Goal: Download file/media

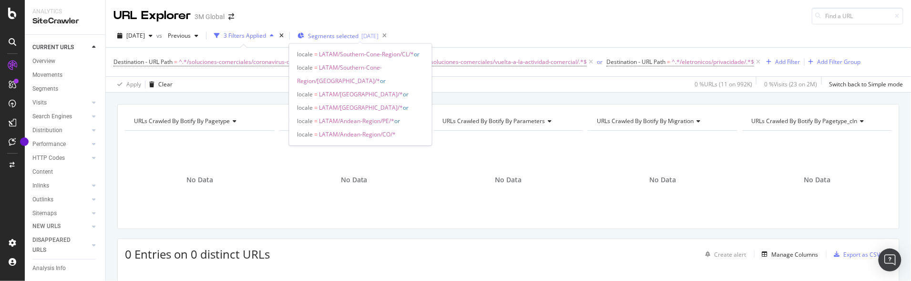
click at [357, 32] on span "Segments selected" at bounding box center [333, 36] width 51 height 8
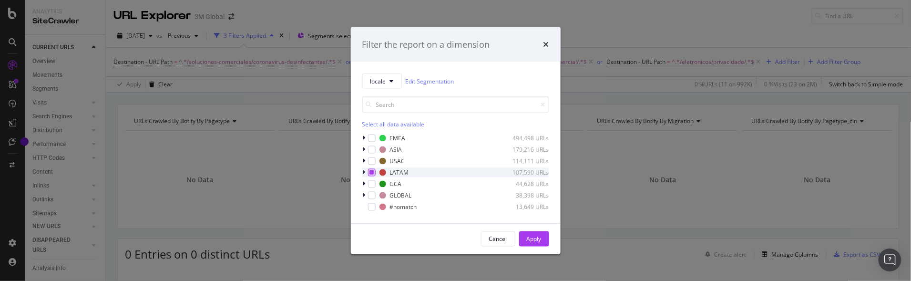
click at [371, 173] on icon "modal" at bounding box center [372, 172] width 4 height 5
click at [531, 236] on div "Apply" at bounding box center [534, 239] width 15 height 8
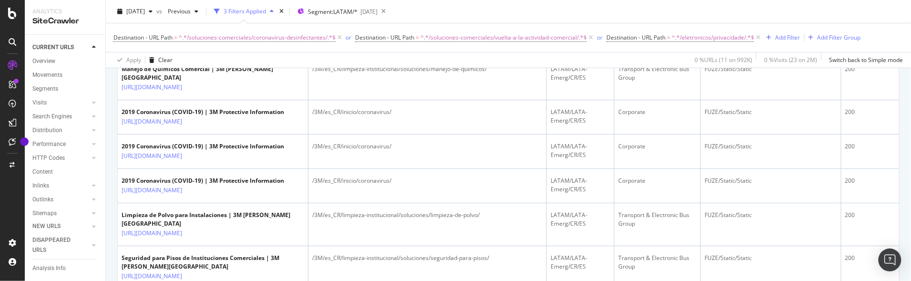
scroll to position [85, 0]
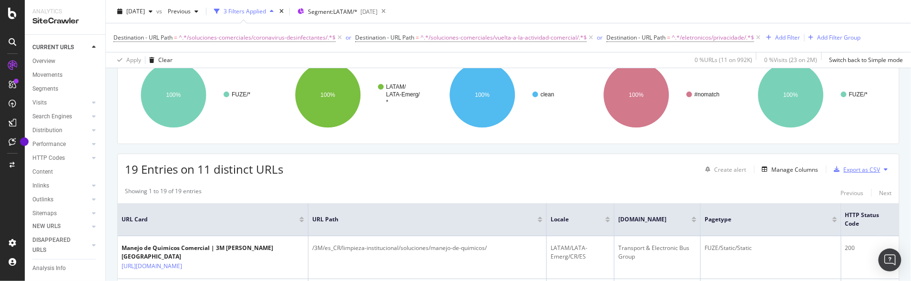
click at [855, 168] on div "Export as CSV" at bounding box center [862, 169] width 37 height 8
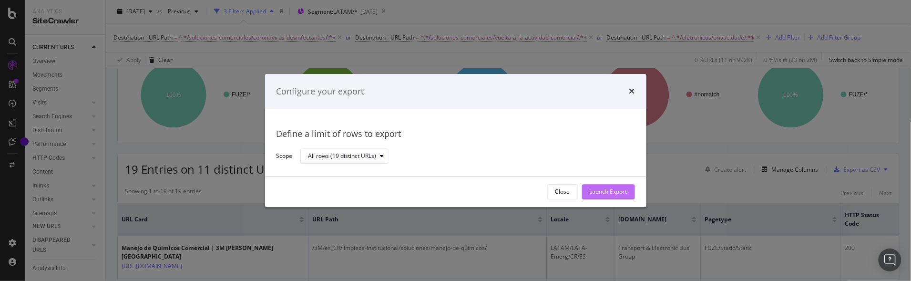
click at [597, 193] on div "Launch Export" at bounding box center [609, 192] width 38 height 8
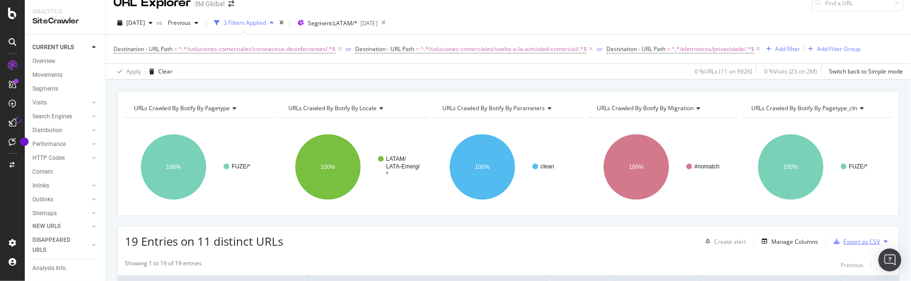
scroll to position [0, 0]
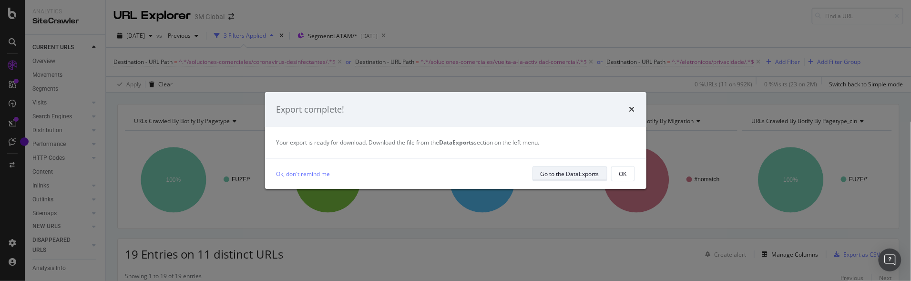
click at [576, 168] on div "Go to the DataExports" at bounding box center [570, 173] width 59 height 13
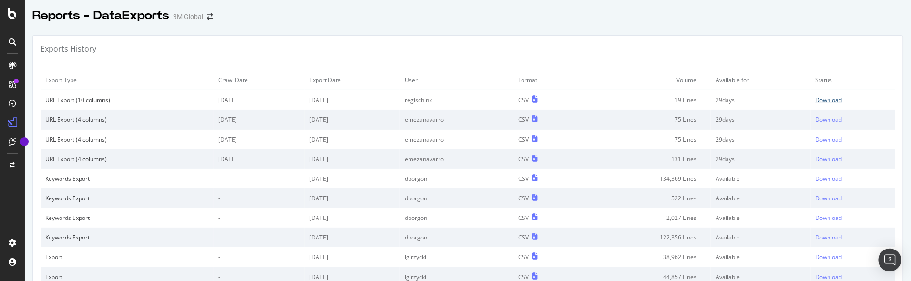
click at [823, 97] on div "Download" at bounding box center [829, 100] width 27 height 8
